Goal: Contribute content

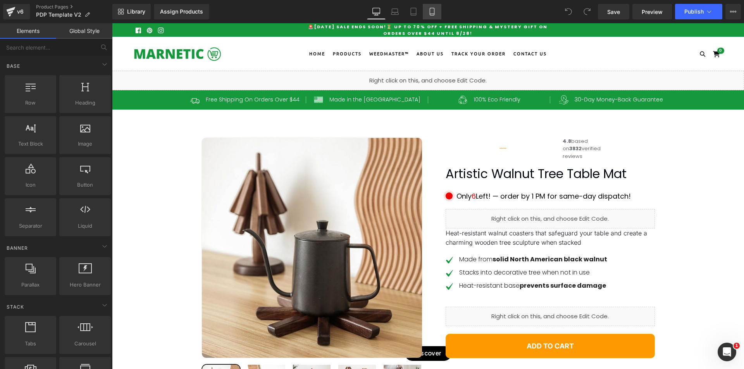
click at [431, 14] on icon at bounding box center [432, 14] width 4 height 0
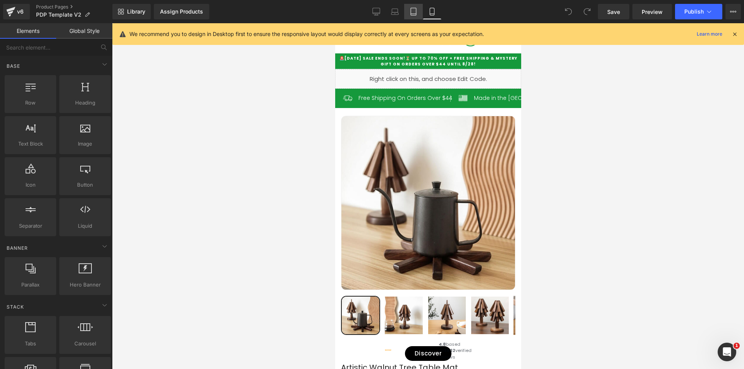
click at [413, 14] on icon at bounding box center [414, 12] width 8 height 8
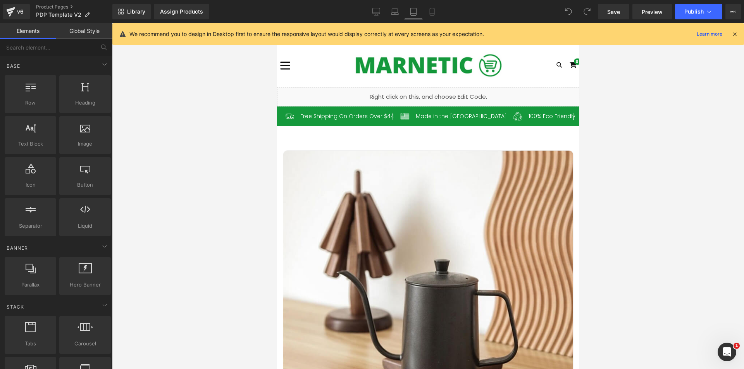
scroll to position [64, 0]
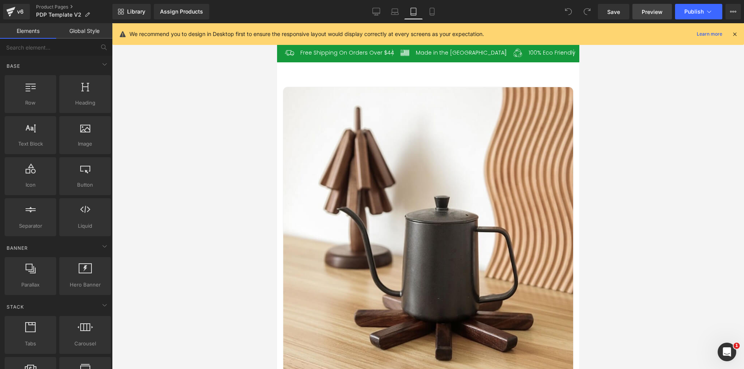
click at [656, 15] on span "Preview" at bounding box center [652, 12] width 21 height 8
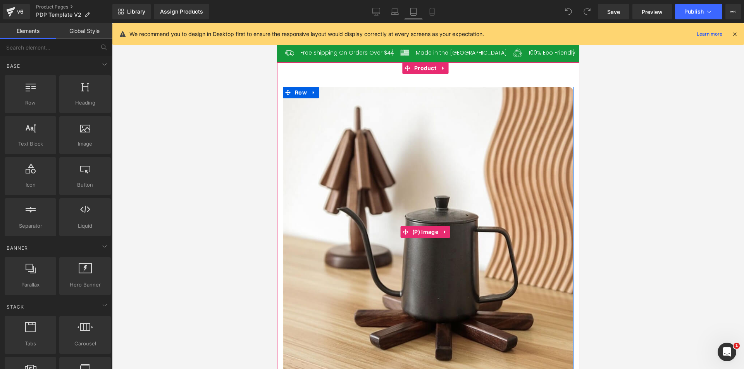
scroll to position [0, 0]
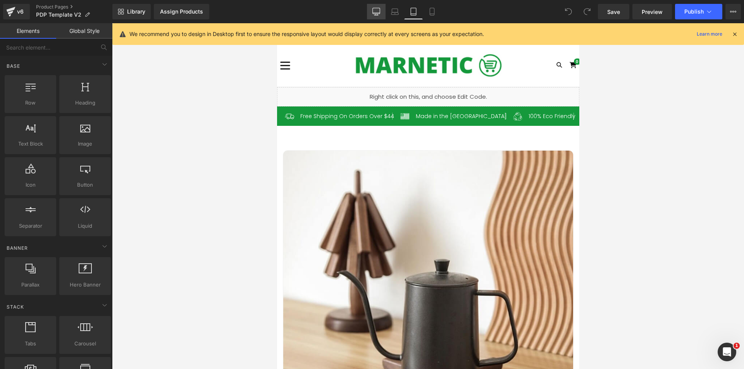
click at [379, 10] on icon at bounding box center [376, 12] width 8 height 8
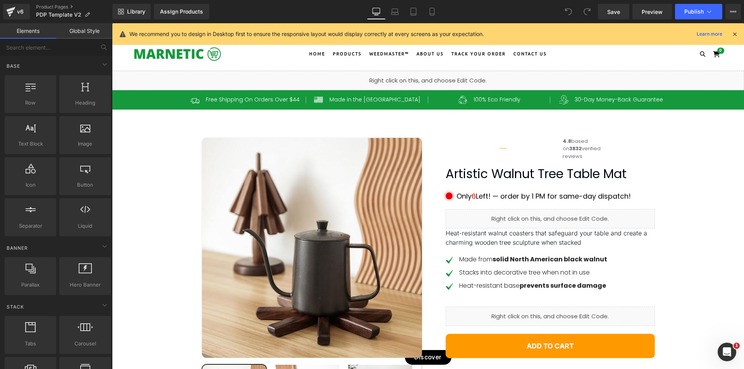
scroll to position [47, 0]
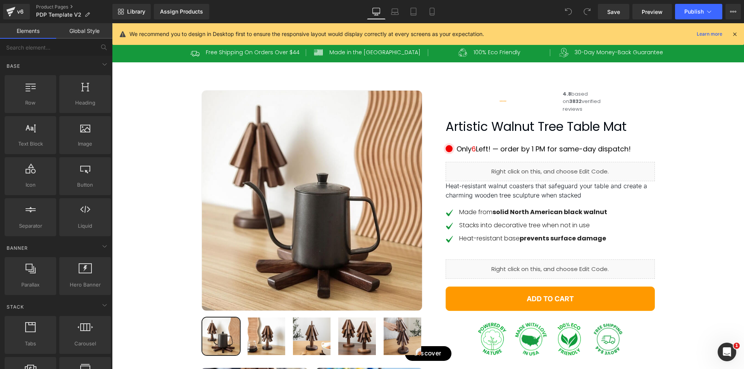
click at [735, 37] on div at bounding box center [735, 34] width 6 height 9
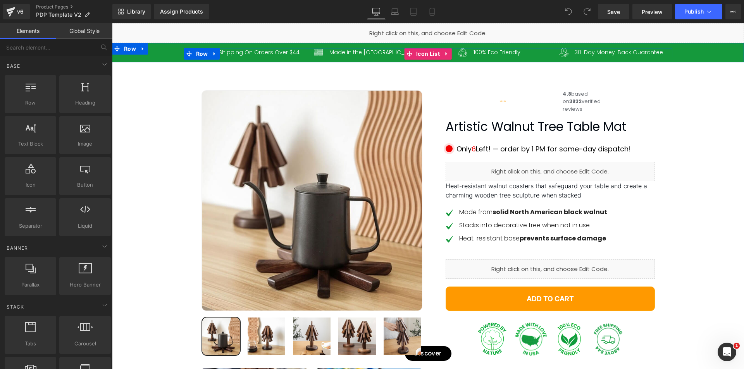
scroll to position [0, 0]
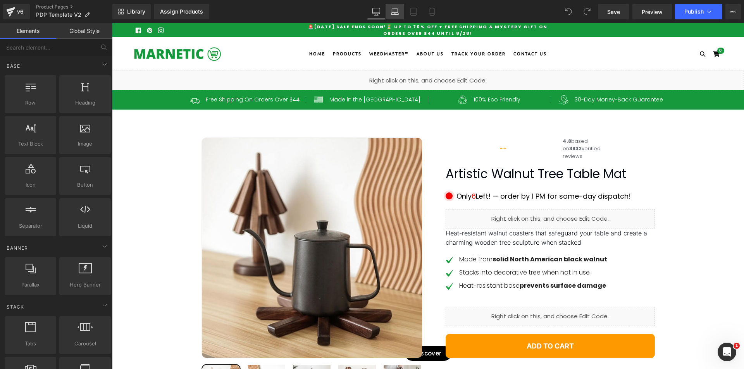
click at [396, 11] on icon at bounding box center [395, 12] width 8 height 8
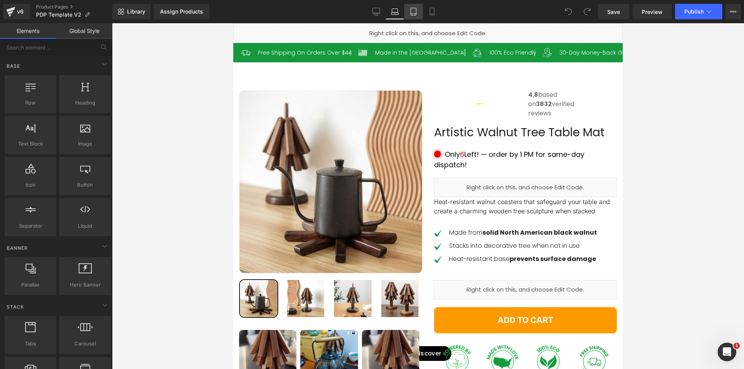
click at [417, 10] on icon at bounding box center [414, 12] width 8 height 8
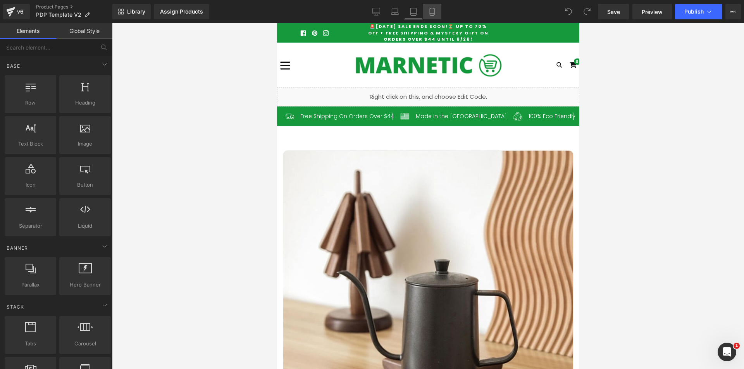
click at [437, 12] on link "Mobile" at bounding box center [432, 12] width 19 height 16
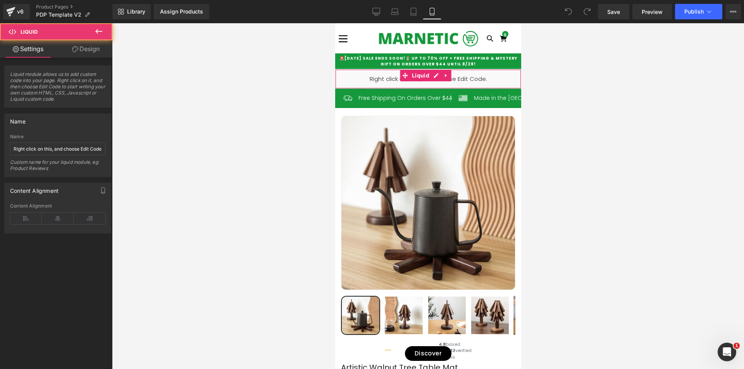
click at [388, 81] on div "Liquid" at bounding box center [428, 78] width 186 height 19
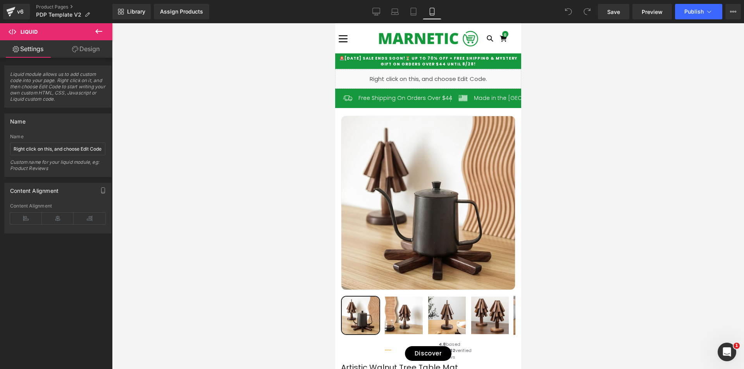
click at [434, 74] on div "Liquid" at bounding box center [428, 78] width 186 height 19
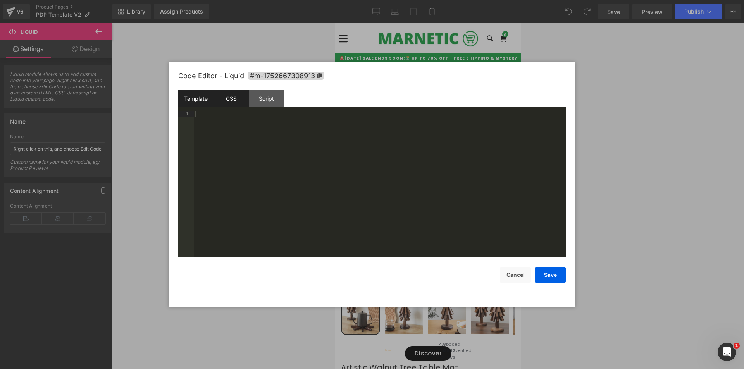
click at [234, 97] on div "CSS" at bounding box center [231, 98] width 35 height 17
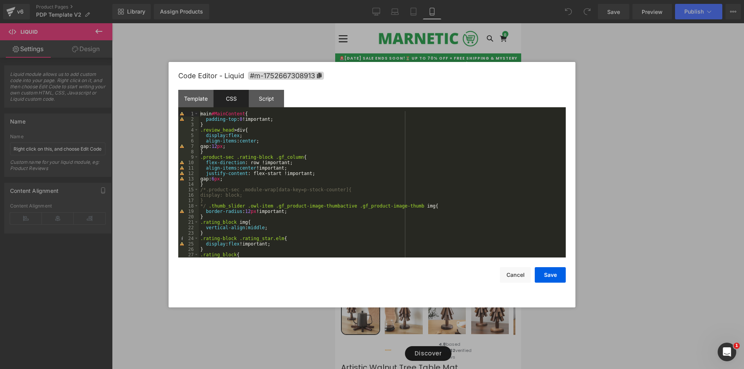
click at [630, 121] on div at bounding box center [372, 184] width 744 height 369
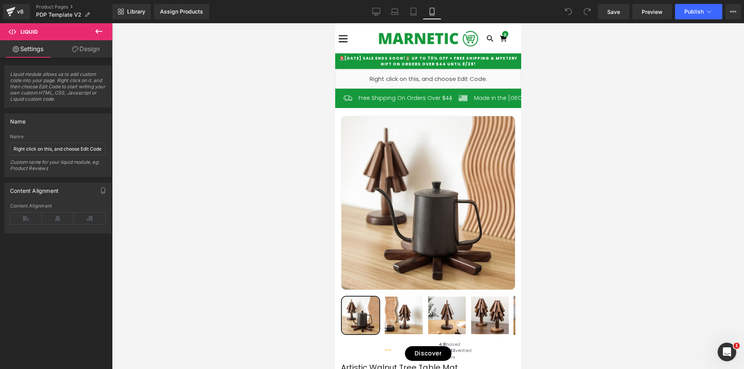
click at [380, 60] on span "🚨[DATE] Sale Ends Soon!⏳ Up to 70% OFF + Free Shipping & Mystery gift on Orders…" at bounding box center [428, 61] width 178 height 12
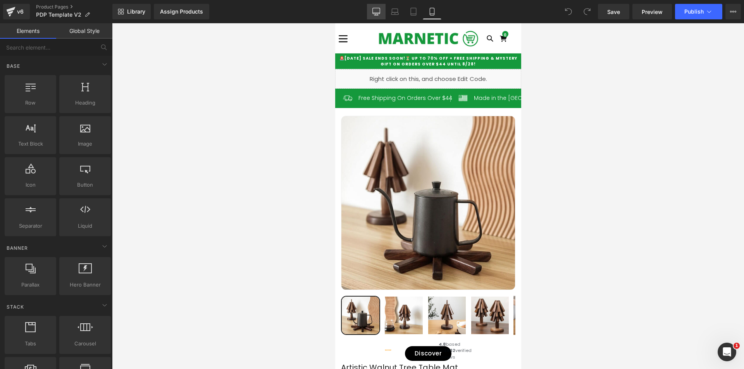
drag, startPoint x: 383, startPoint y: 14, endPoint x: 270, endPoint y: 40, distance: 115.4
click at [383, 14] on link "Desktop" at bounding box center [376, 12] width 19 height 16
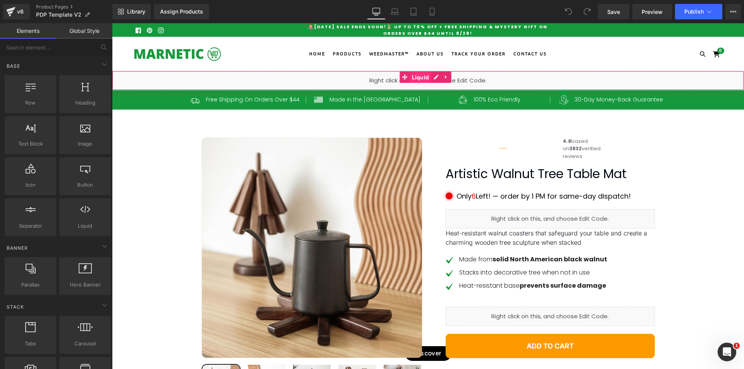
click at [430, 80] on span "Liquid" at bounding box center [420, 78] width 21 height 12
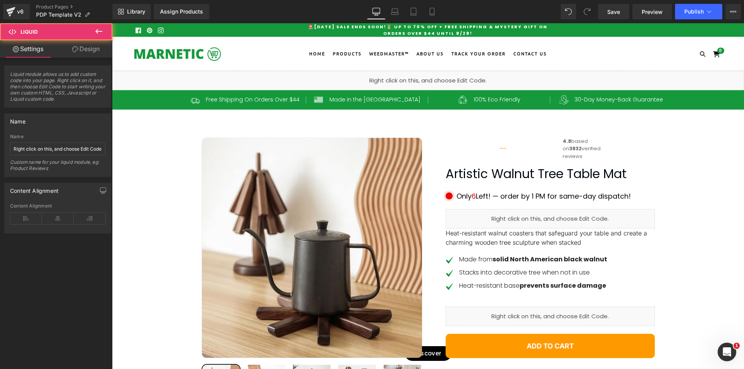
click at [433, 79] on div "Liquid" at bounding box center [428, 80] width 632 height 19
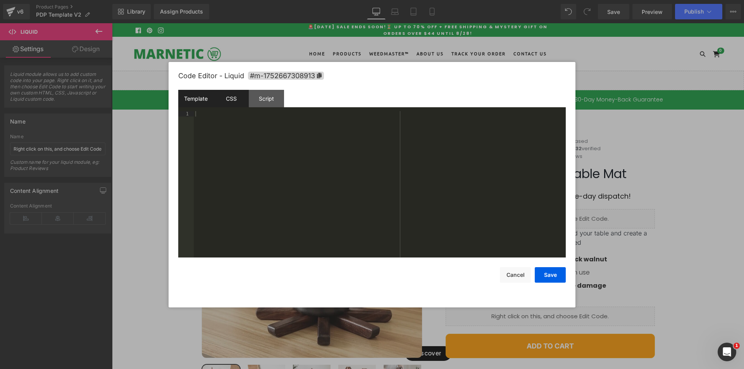
click at [232, 101] on div "CSS" at bounding box center [231, 98] width 35 height 17
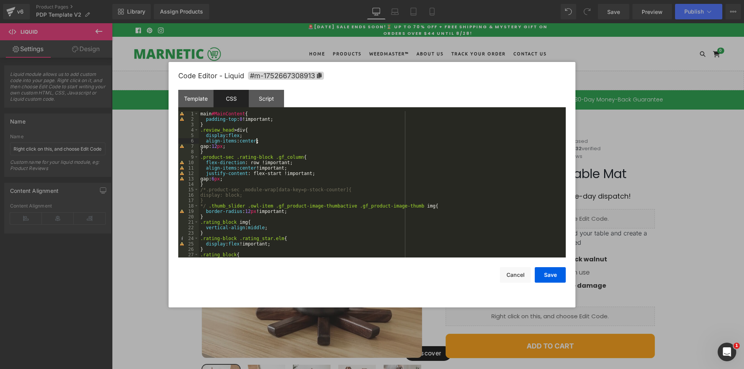
click at [348, 139] on div "main #MainContent { padding-top : 0 !important; } .review_head > div { display …" at bounding box center [381, 189] width 364 height 157
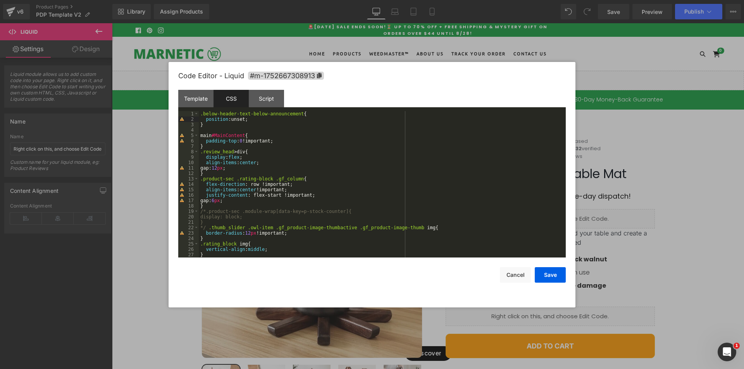
click at [254, 119] on div ".below-header-text-below-announcement { position :unset; } main #MainContent { …" at bounding box center [381, 189] width 364 height 157
click at [544, 276] on button "Save" at bounding box center [550, 275] width 31 height 16
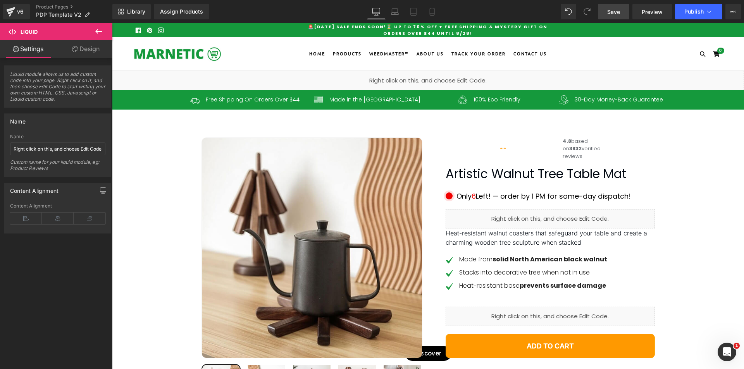
click at [617, 15] on span "Save" at bounding box center [613, 12] width 13 height 8
click at [650, 16] on span "Preview" at bounding box center [652, 12] width 21 height 8
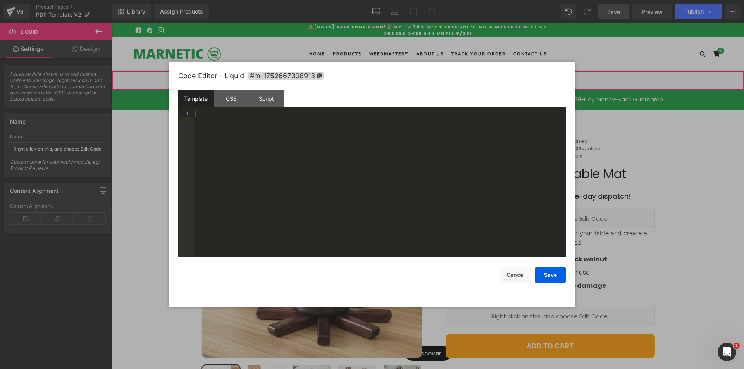
click at [435, 75] on div "Liquid" at bounding box center [428, 80] width 632 height 19
click at [232, 97] on div "CSS" at bounding box center [231, 98] width 35 height 17
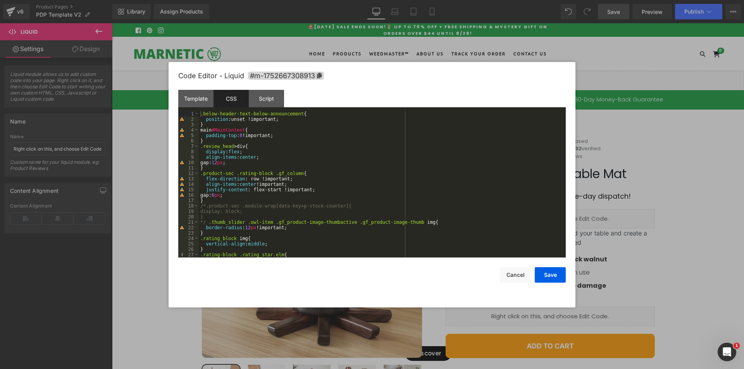
click at [294, 114] on div ".below-header-text-below-announcement { position :unset !important; } main #Mai…" at bounding box center [381, 189] width 364 height 157
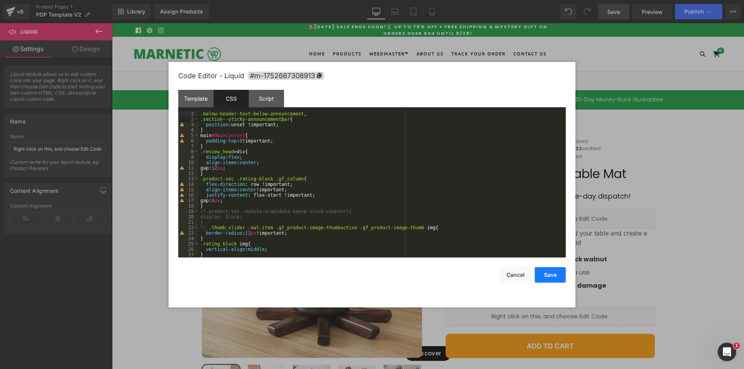
click at [557, 276] on button "Save" at bounding box center [550, 275] width 31 height 16
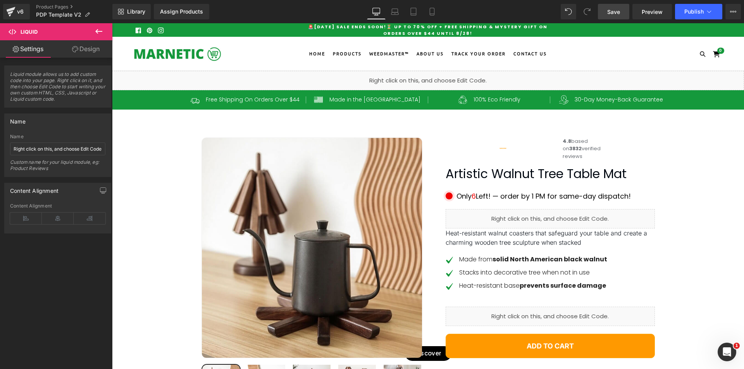
click at [617, 13] on span "Save" at bounding box center [613, 12] width 13 height 8
click at [648, 10] on span "Preview" at bounding box center [652, 12] width 21 height 8
click at [436, 78] on div "Liquid" at bounding box center [428, 80] width 632 height 19
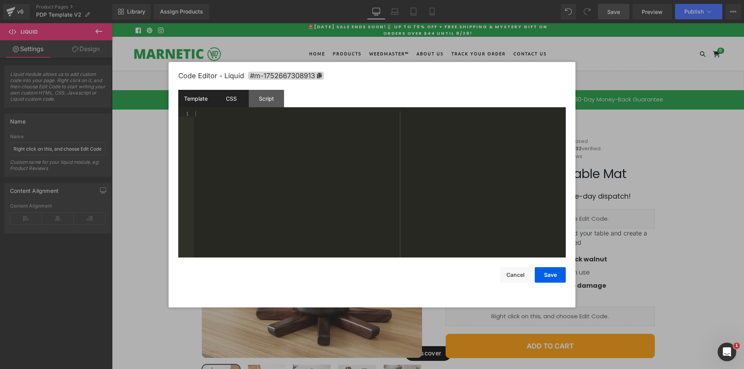
click at [234, 98] on div "CSS" at bounding box center [231, 98] width 35 height 17
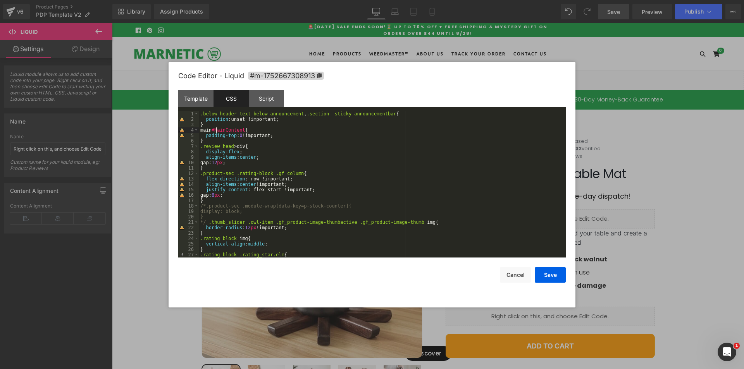
click at [217, 128] on div ".below-header-text-below-announcement , .section--sticky-announcementbar { posi…" at bounding box center [381, 189] width 364 height 157
click at [221, 124] on div ".below-header-text-below-announcement , .section--sticky-announcementbar { posi…" at bounding box center [381, 189] width 364 height 157
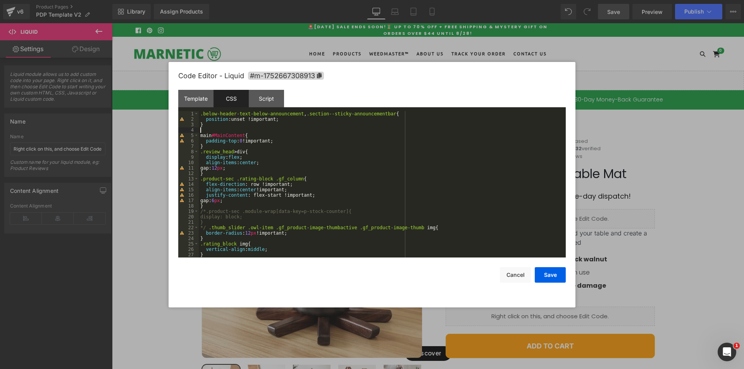
paste textarea
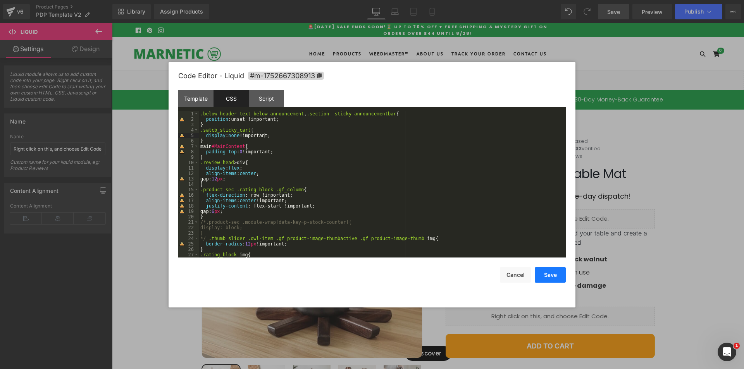
click at [548, 274] on button "Save" at bounding box center [550, 275] width 31 height 16
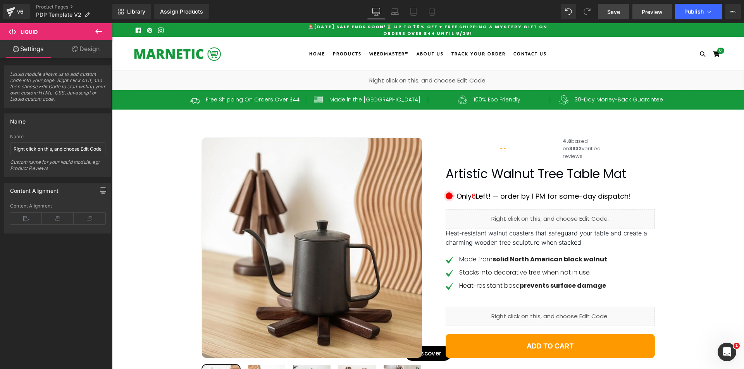
click at [660, 9] on span "Preview" at bounding box center [652, 12] width 21 height 8
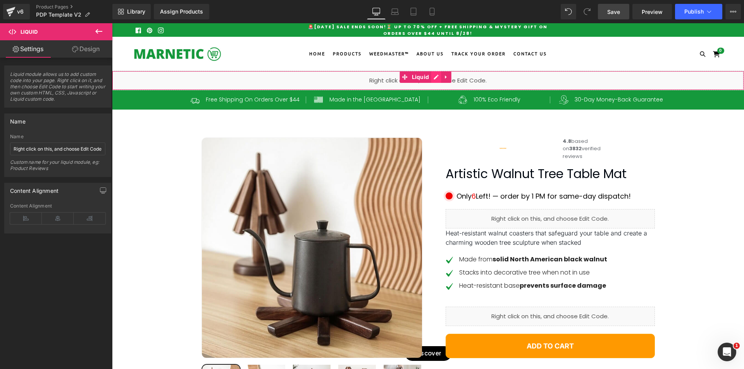
click at [434, 77] on div "Liquid" at bounding box center [428, 80] width 632 height 19
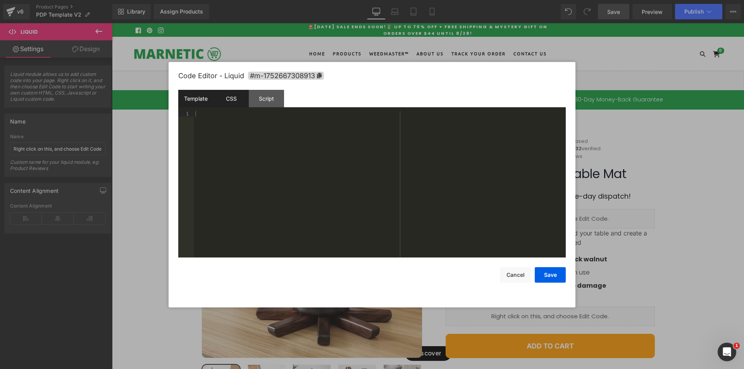
click at [228, 94] on div "CSS" at bounding box center [231, 98] width 35 height 17
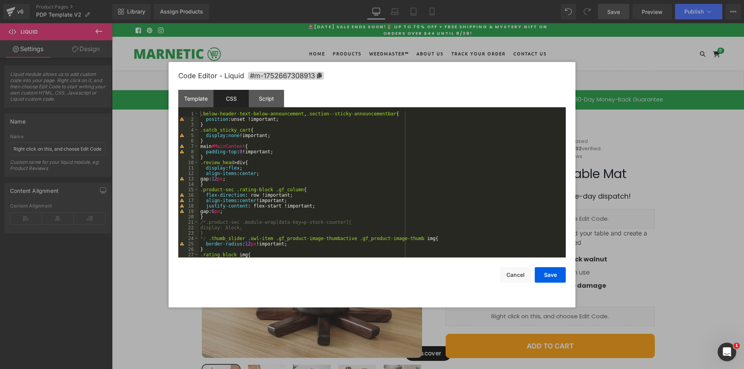
click at [203, 131] on div ".below-header-text-below-announcement , .section--sticky-announcementbar { posi…" at bounding box center [381, 189] width 364 height 157
click at [550, 276] on button "Save" at bounding box center [550, 275] width 31 height 16
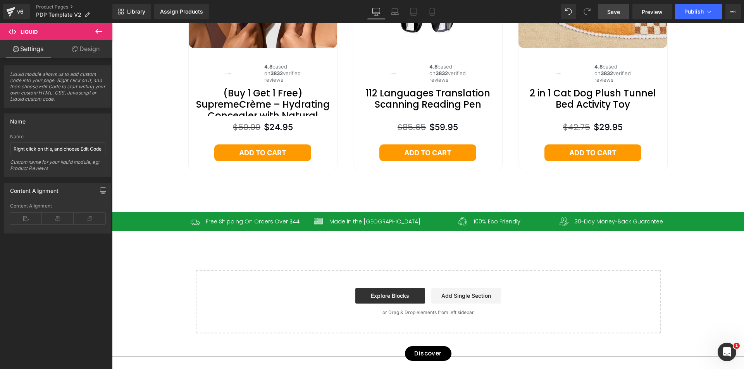
scroll to position [3194, 0]
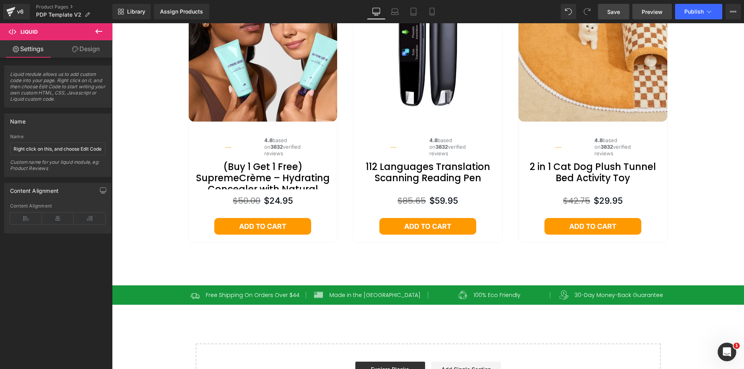
click at [647, 10] on span "Preview" at bounding box center [652, 12] width 21 height 8
click at [691, 14] on span "Publish" at bounding box center [693, 12] width 19 height 6
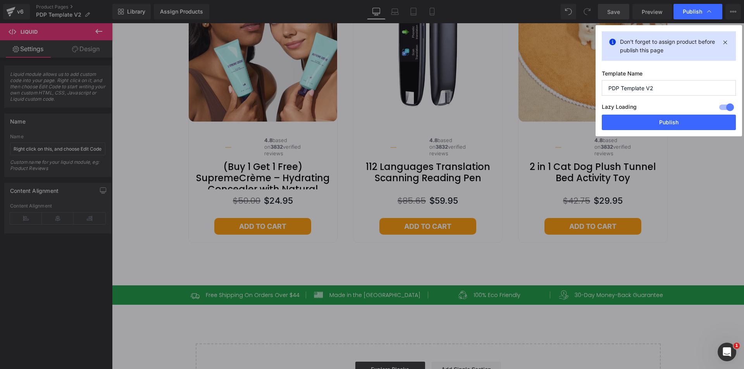
click at [684, 131] on div "Don't forget to assign product before publish this page Template Name PDP Templ…" at bounding box center [669, 80] width 147 height 111
click at [685, 124] on button "Publish" at bounding box center [669, 123] width 134 height 16
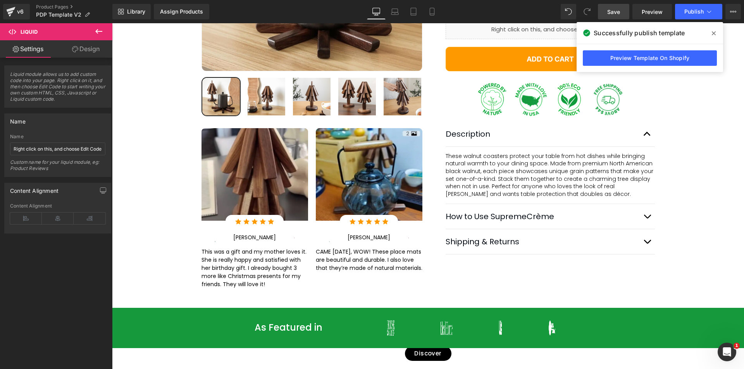
scroll to position [0, 0]
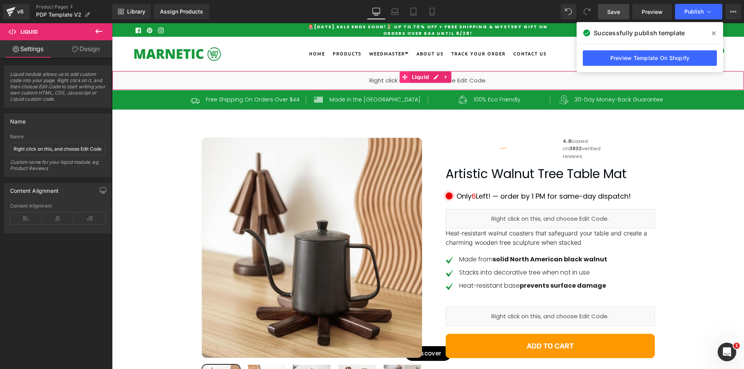
click at [401, 81] on span at bounding box center [405, 77] width 10 height 12
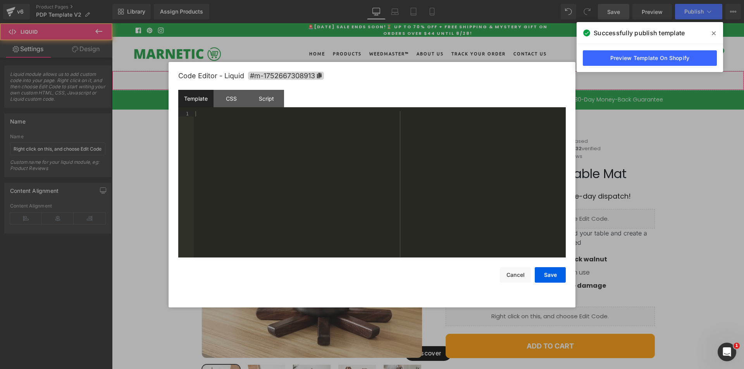
click at [437, 74] on div "Liquid" at bounding box center [428, 80] width 632 height 19
drag, startPoint x: 232, startPoint y: 105, endPoint x: 231, endPoint y: 110, distance: 4.7
click at [231, 105] on div "CSS" at bounding box center [231, 98] width 35 height 17
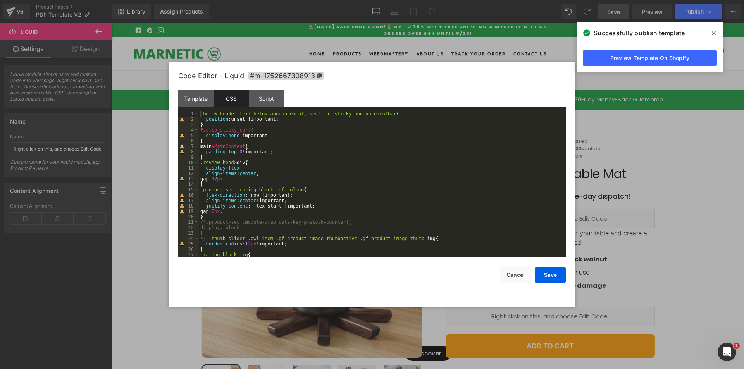
click at [248, 131] on div ".below-header-text-below-announcement , .section--sticky-announcementbar { posi…" at bounding box center [381, 189] width 364 height 157
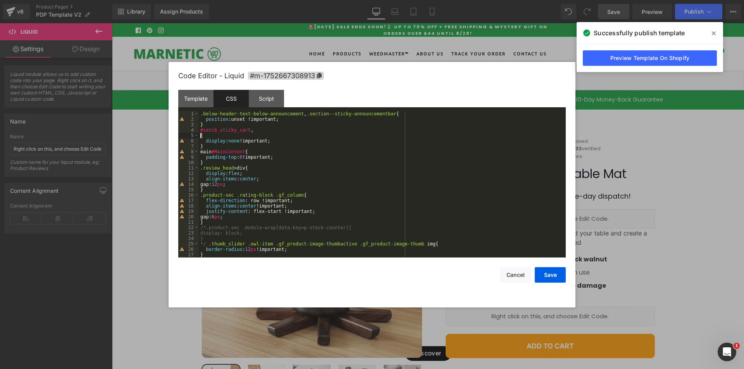
paste textarea
click at [554, 278] on button "Save" at bounding box center [550, 275] width 31 height 16
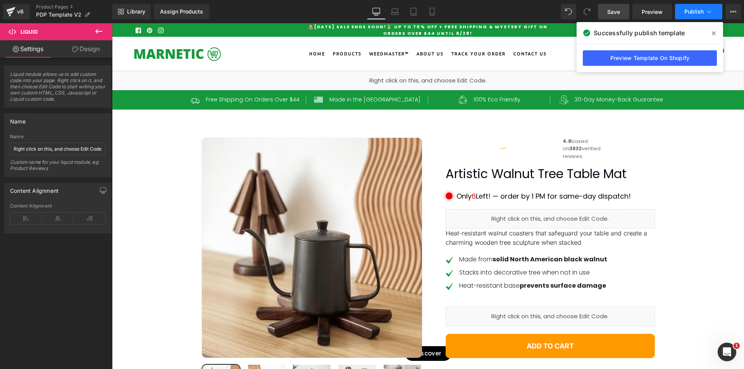
click at [687, 12] on span "Publish" at bounding box center [693, 12] width 19 height 6
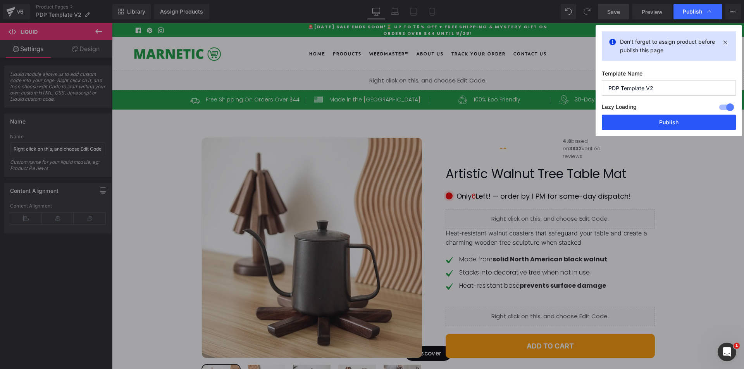
click at [687, 124] on button "Publish" at bounding box center [669, 123] width 134 height 16
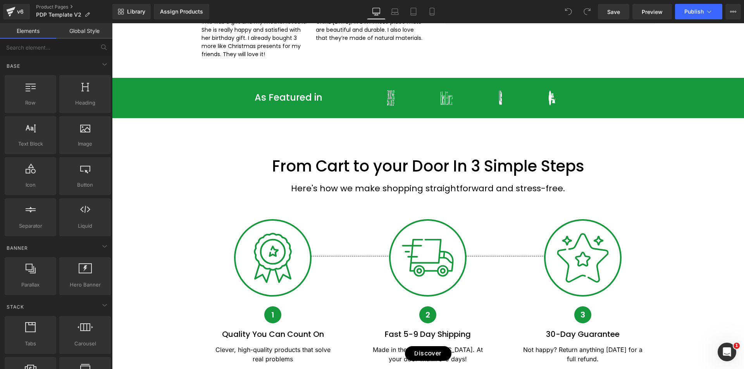
scroll to position [581, 0]
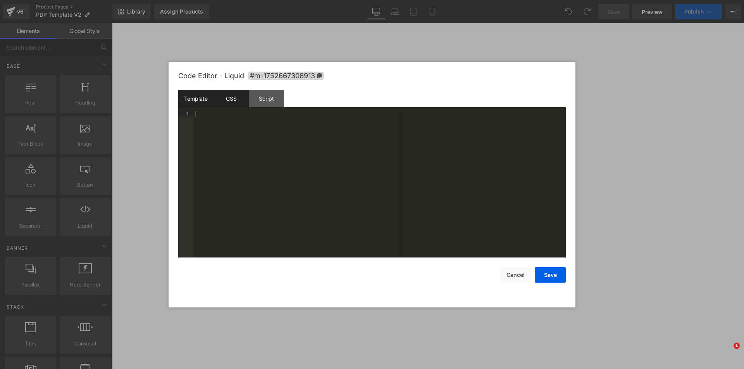
click at [242, 103] on div "CSS" at bounding box center [231, 98] width 35 height 17
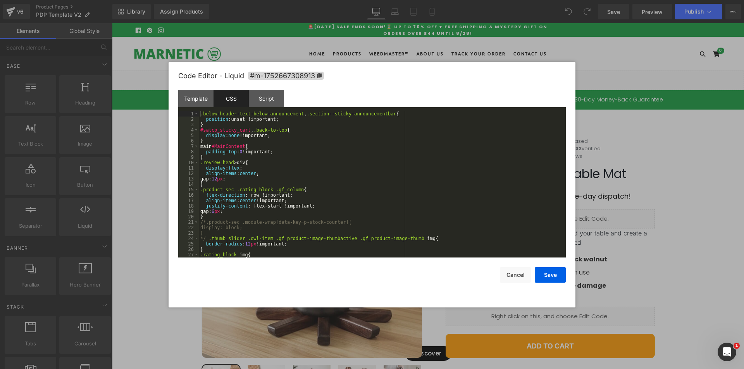
click at [280, 130] on div ".below-header-text-below-announcement , .section--sticky-announcementbar { posi…" at bounding box center [381, 189] width 364 height 157
click at [546, 276] on button "Save" at bounding box center [550, 275] width 31 height 16
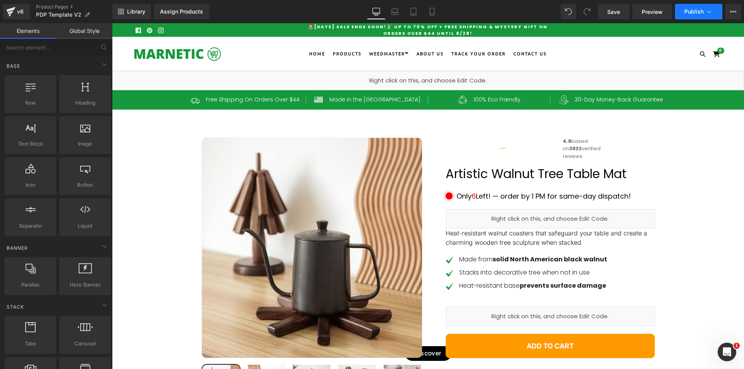
click at [689, 14] on span "Publish" at bounding box center [693, 12] width 19 height 6
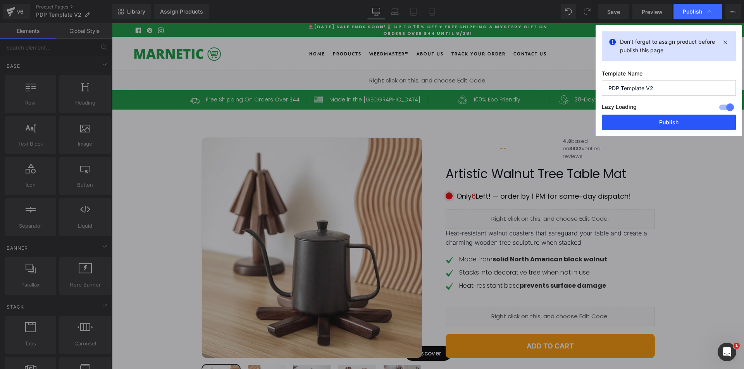
click at [687, 120] on button "Publish" at bounding box center [669, 123] width 134 height 16
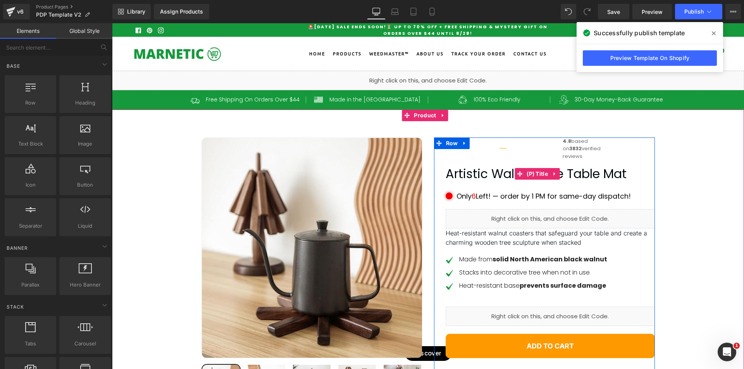
click at [490, 181] on link "Artistic Walnut Tree Table Mat" at bounding box center [536, 174] width 181 height 15
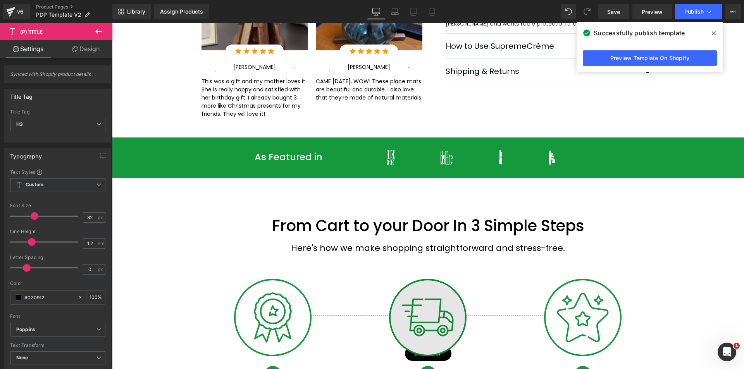
scroll to position [517, 0]
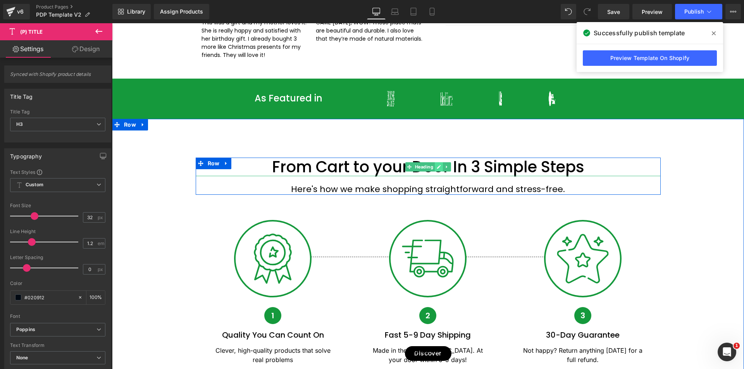
click at [437, 166] on icon at bounding box center [439, 167] width 4 height 5
